Goal: Transaction & Acquisition: Book appointment/travel/reservation

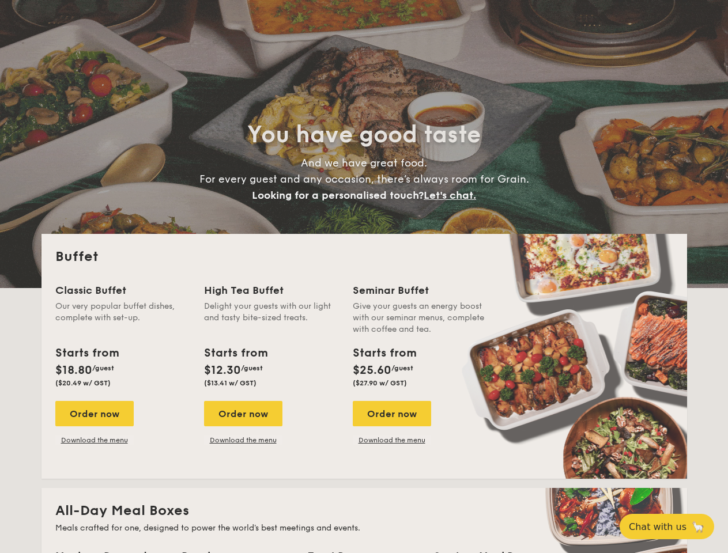
select select
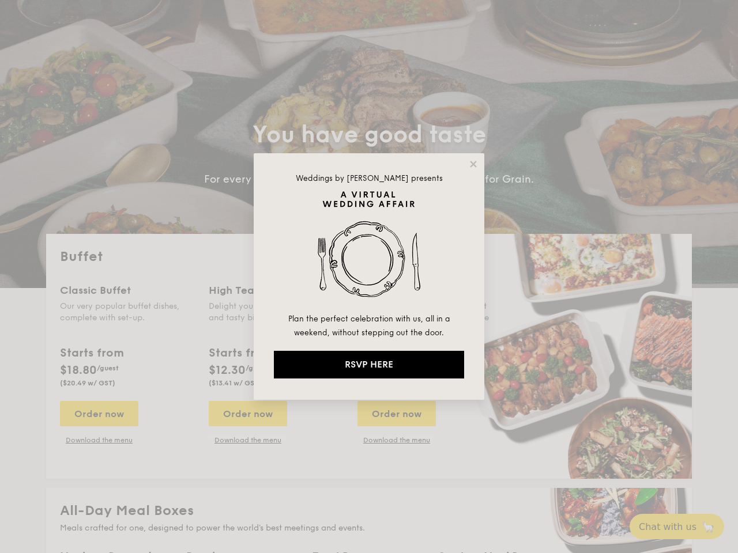
click at [369, 277] on img at bounding box center [369, 251] width 190 height 121
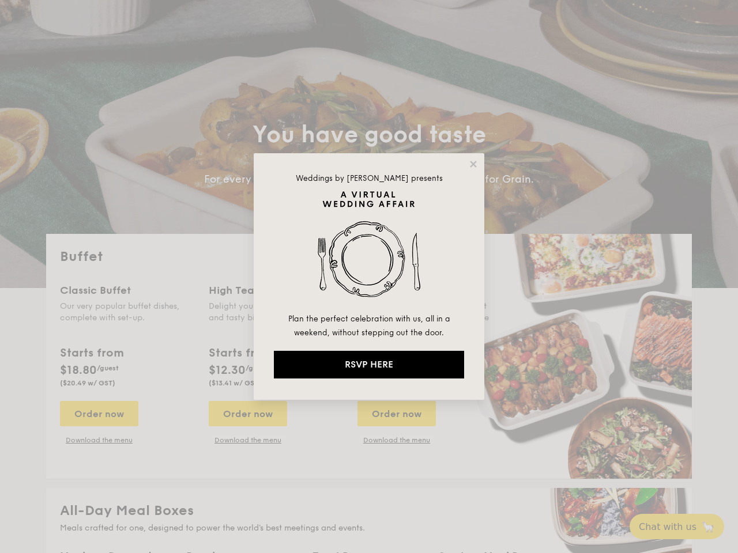
click at [369, 277] on img at bounding box center [369, 251] width 190 height 121
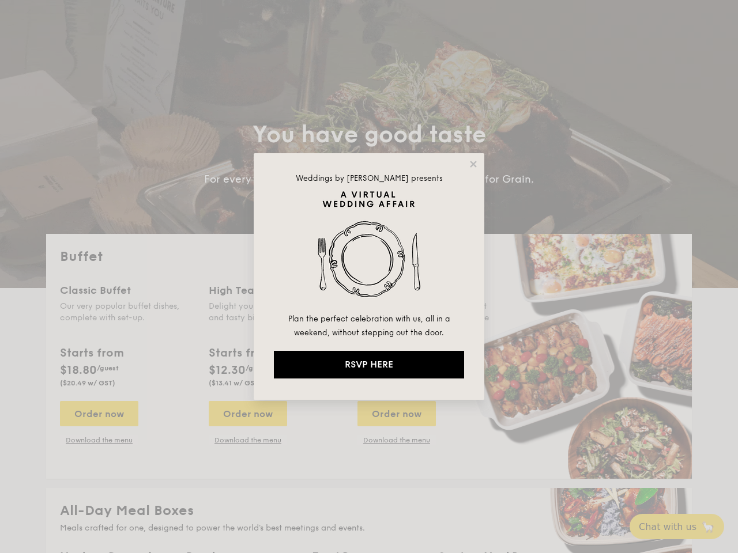
click at [473, 164] on icon at bounding box center [473, 164] width 6 height 6
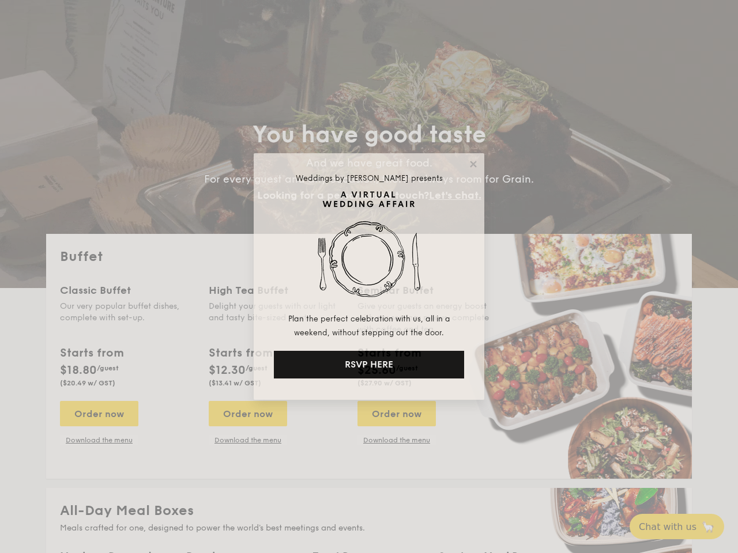
click at [473, 164] on icon at bounding box center [473, 164] width 6 height 6
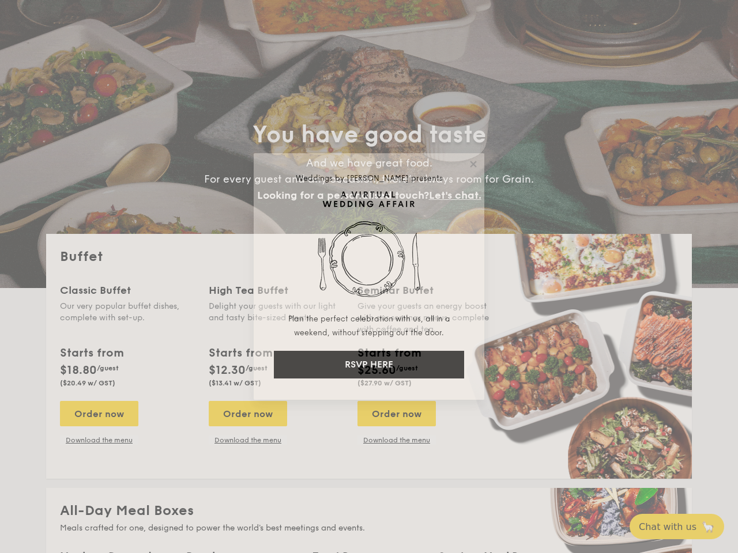
click at [473, 164] on icon at bounding box center [473, 164] width 6 height 6
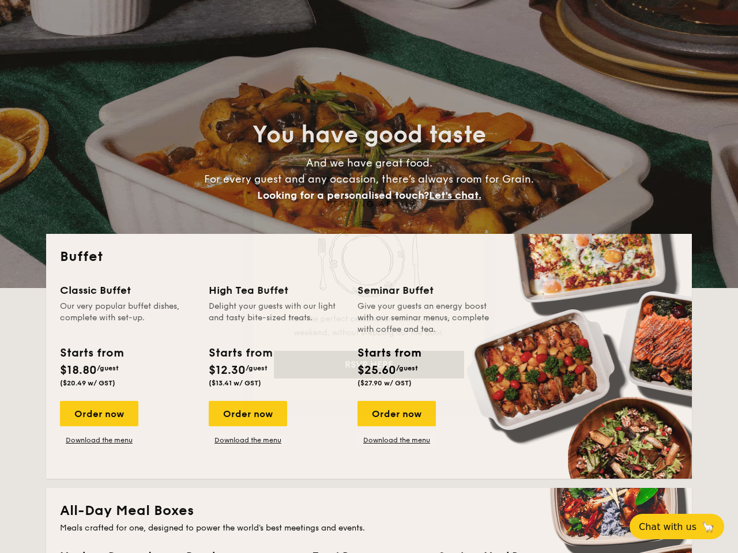
click at [369, 251] on img at bounding box center [369, 251] width 190 height 121
click at [369, 365] on span "$25.60" at bounding box center [376, 371] width 39 height 14
